Goal: Task Accomplishment & Management: Manage account settings

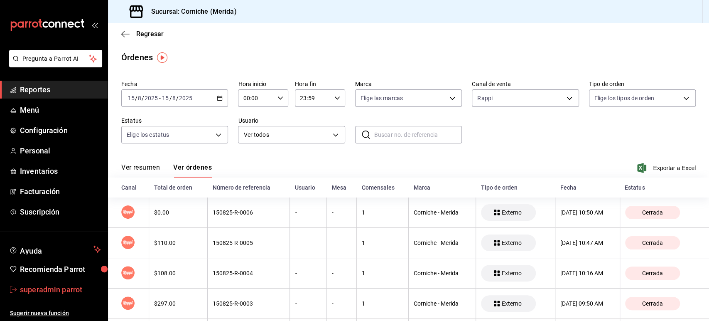
click at [45, 284] on span "superadmin parrot" at bounding box center [60, 289] width 81 height 11
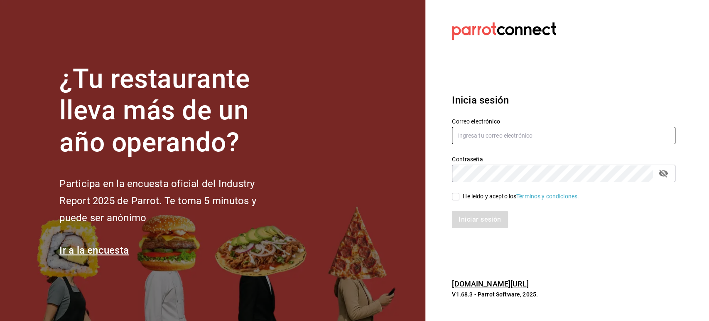
click at [462, 139] on input "text" at bounding box center [564, 135] width 224 height 17
paste input "Canario Coctel (Culiacan)"
click at [494, 144] on input "Canario Coctel (Culiacan)" at bounding box center [564, 135] width 224 height 17
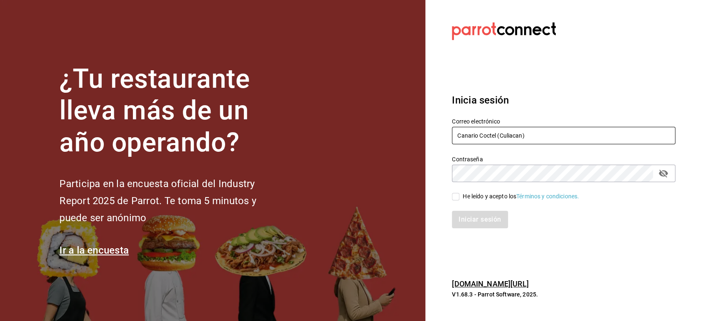
paste input "[EMAIL_ADDRESS][DOMAIN_NAME]"
type input "[EMAIL_ADDRESS][DOMAIN_NAME]"
click at [453, 193] on input "He leído y acepto los Términos y condiciones." at bounding box center [455, 196] width 7 height 7
checkbox input "true"
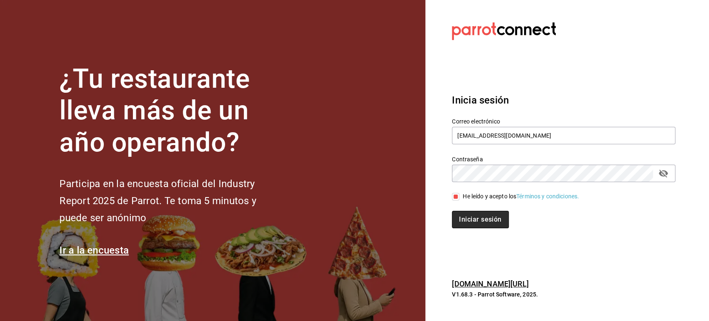
click at [471, 219] on button "Iniciar sesión" at bounding box center [480, 219] width 57 height 17
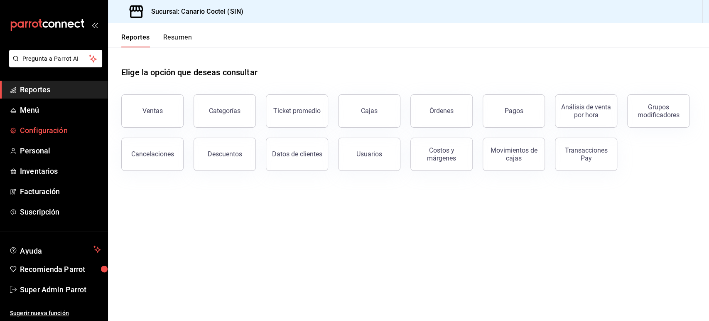
click at [47, 128] on span "Configuración" at bounding box center [60, 130] width 81 height 11
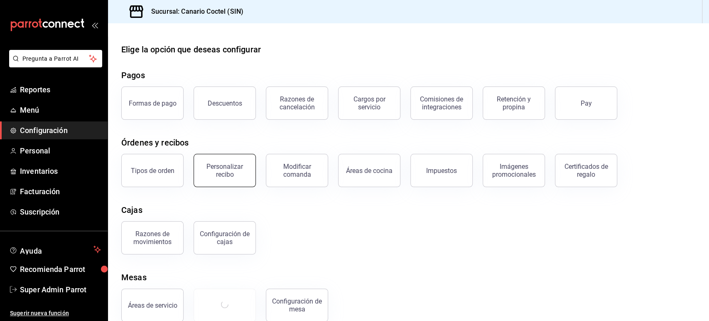
click at [222, 169] on div "Personalizar recibo" at bounding box center [225, 170] width 52 height 16
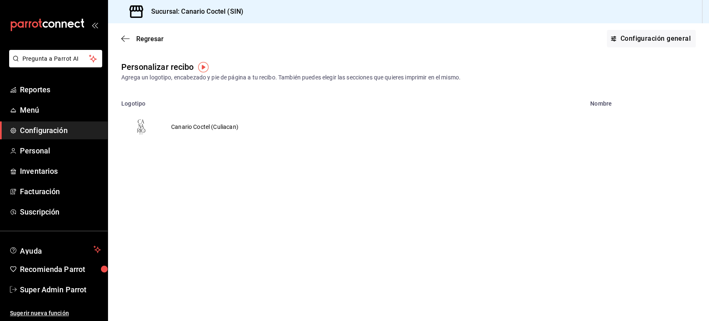
click at [199, 130] on td "Canario Coctel (Culiacan)" at bounding box center [204, 127] width 87 height 40
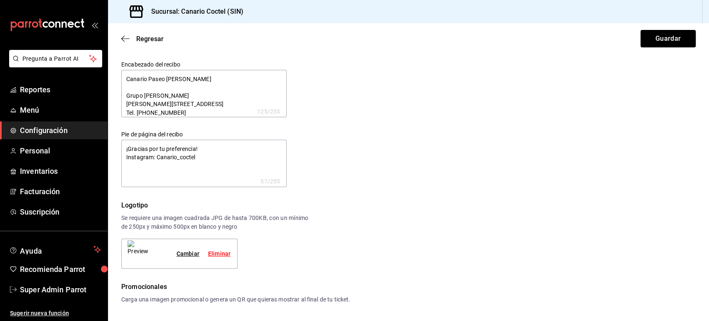
type textarea "x"
click at [216, 159] on textarea "¡Gracias por tu preferencia! Instagram: Canario_coctel" at bounding box center [203, 163] width 165 height 47
type textarea "x"
type textarea "¡Gracias por tu preferencia! Instagram: Canario_coctel"
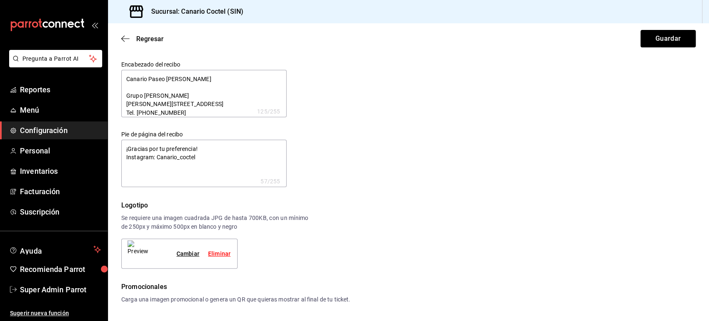
type textarea "x"
type textarea "¡Gracias por tu preferencia! Instagram: Canario_coctel"
type textarea "x"
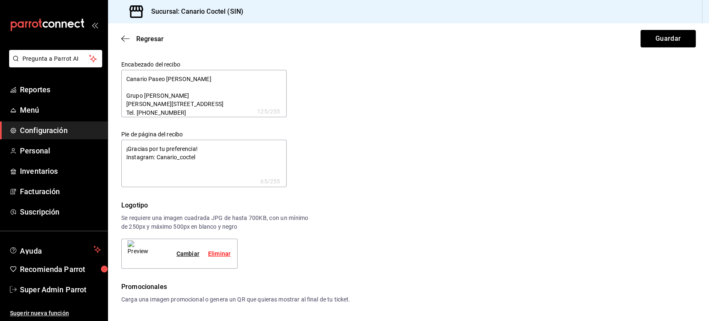
type textarea "¡Gracias por tu preferencia! Instagram: Canario_coctel P"
type textarea "x"
type textarea "¡Gracias por tu preferencia! Instagram: Canario_coctel PA"
type textarea "x"
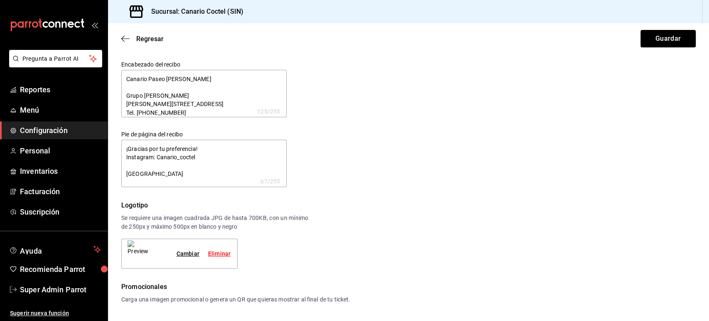
type textarea "x"
type textarea "¡Gracias por tu preferencia! Instagram: Canario_coctel PAr"
type textarea "x"
type textarea "¡Gracias por tu preferencia! Instagram: Canario_coctel PA"
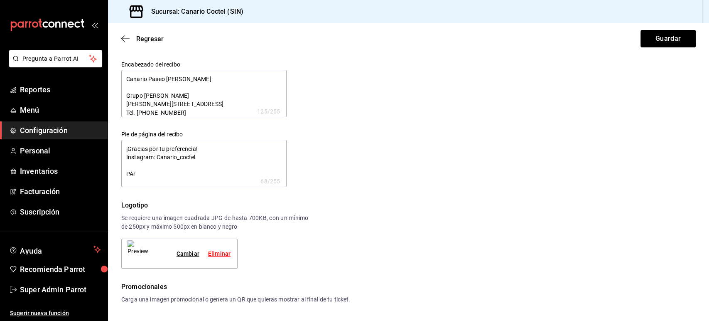
type textarea "x"
type textarea "¡Gracias por tu preferencia! Instagram: Canario_coctel P"
type textarea "x"
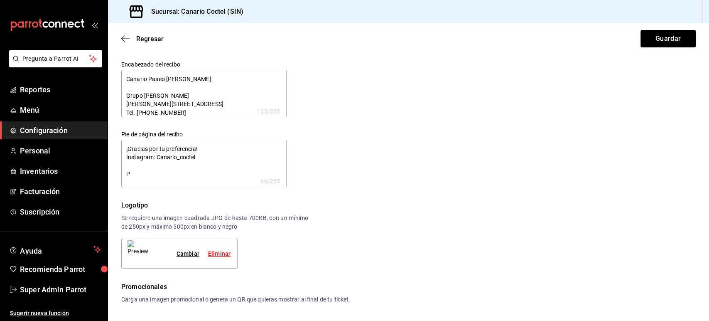
type textarea "¡Gracias por tu preferencia! Instagram: Canario_coctel Pa"
type textarea "x"
type textarea "¡Gracias por tu preferencia! Instagram: Canario_coctel Par"
type textarea "x"
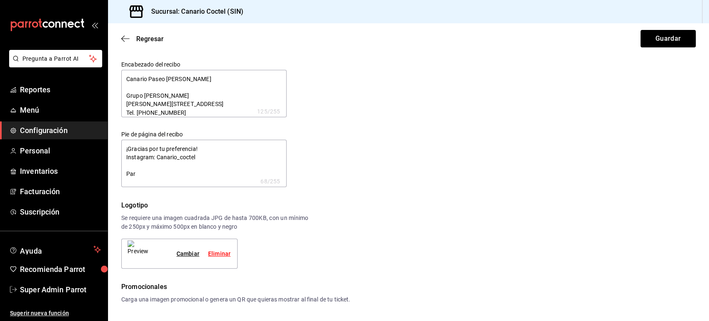
type textarea "x"
type textarea "¡Gracias por tu preferencia! Instagram: Canario_coctel Para"
type textarea "x"
type textarea "¡Gracias por tu preferencia! Instagram: Canario_coctel Para"
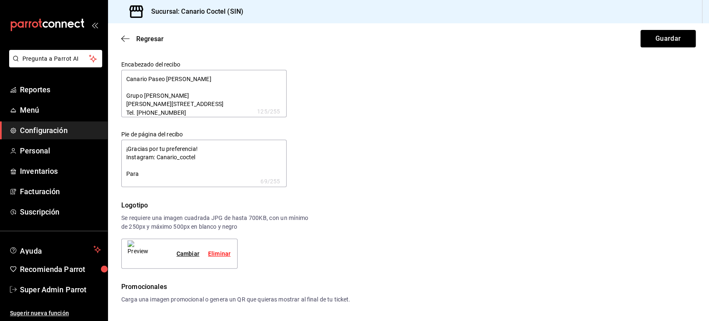
type textarea "x"
type textarea "¡Gracias por tu preferencia! Instagram: Canario_coctel Para"
type textarea "x"
click at [66, 133] on span "Configuración" at bounding box center [60, 130] width 81 height 11
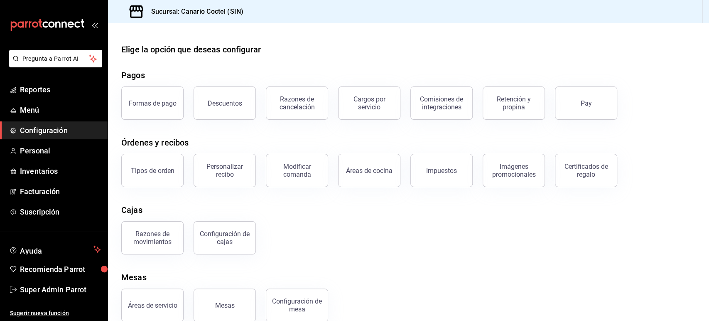
click at [201, 216] on div "Configuración de cajas" at bounding box center [220, 232] width 72 height 43
click at [588, 248] on div "Razones de movimientos Configuración de cajas" at bounding box center [403, 232] width 585 height 43
click at [223, 175] on div "Personalizar recibo" at bounding box center [225, 170] width 52 height 16
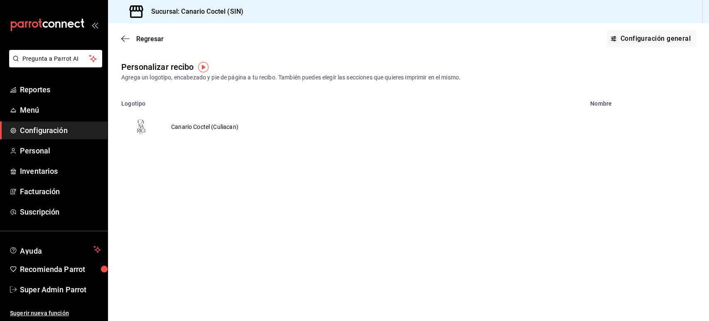
click at [199, 123] on td "Canario Coctel (Culiacan)" at bounding box center [204, 127] width 87 height 40
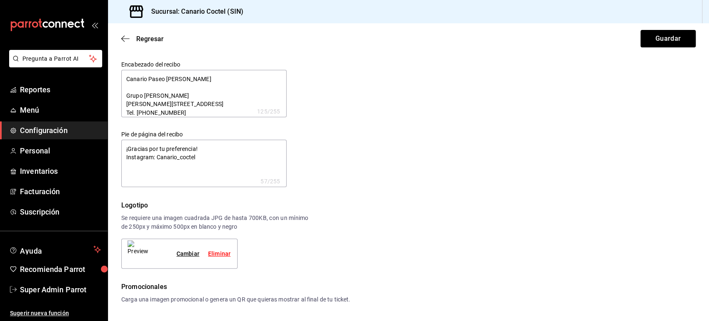
type textarea "x"
click at [577, 198] on div "Encabezado del recibo Canario Paseo del Ángel Grupo Bardet Angel Flores 287 Cen…" at bounding box center [408, 258] width 575 height 394
click at [577, 202] on div "Logotipo" at bounding box center [408, 205] width 575 height 10
